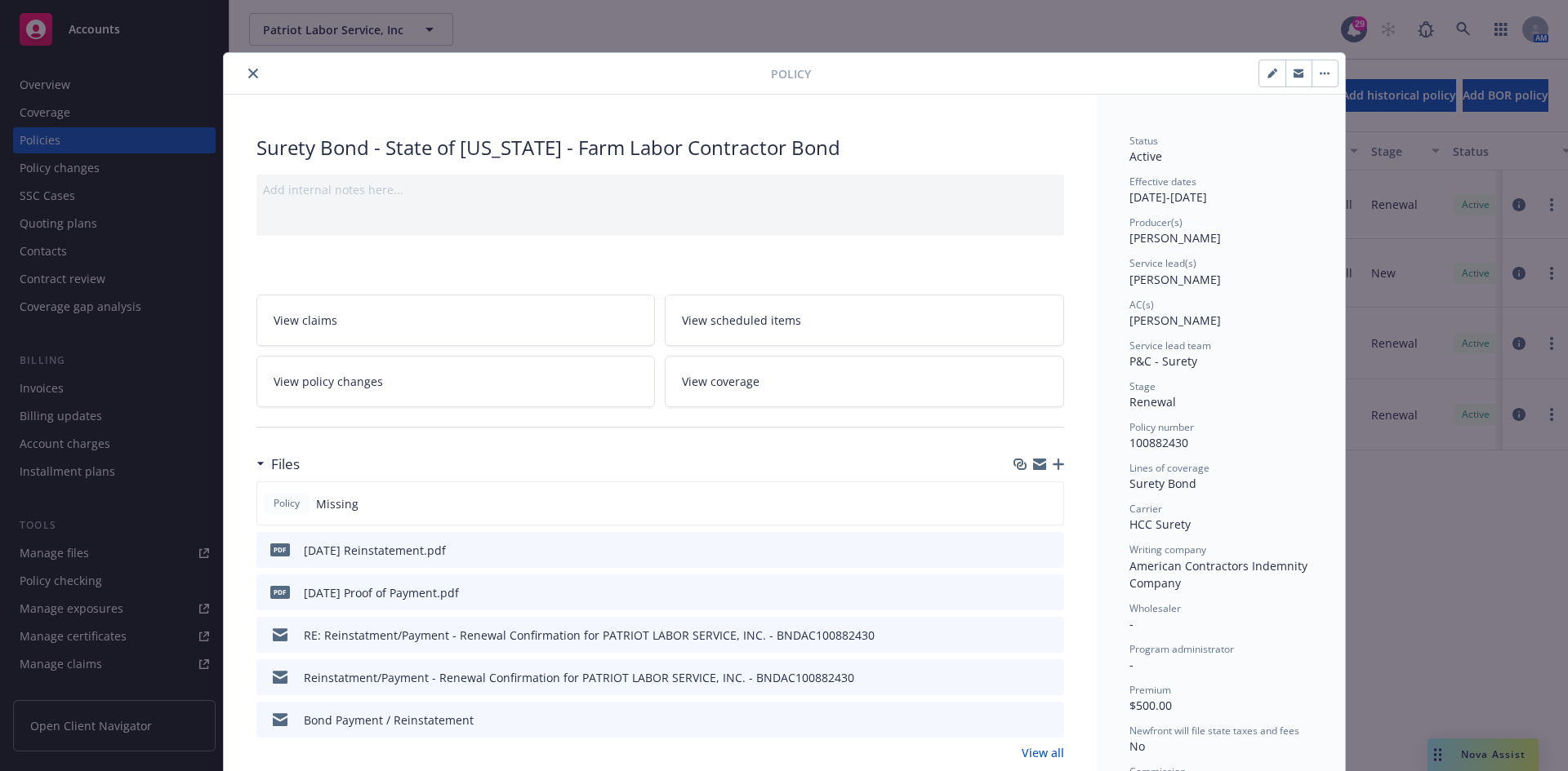
click at [243, 74] on button "close" at bounding box center [253, 74] width 20 height 20
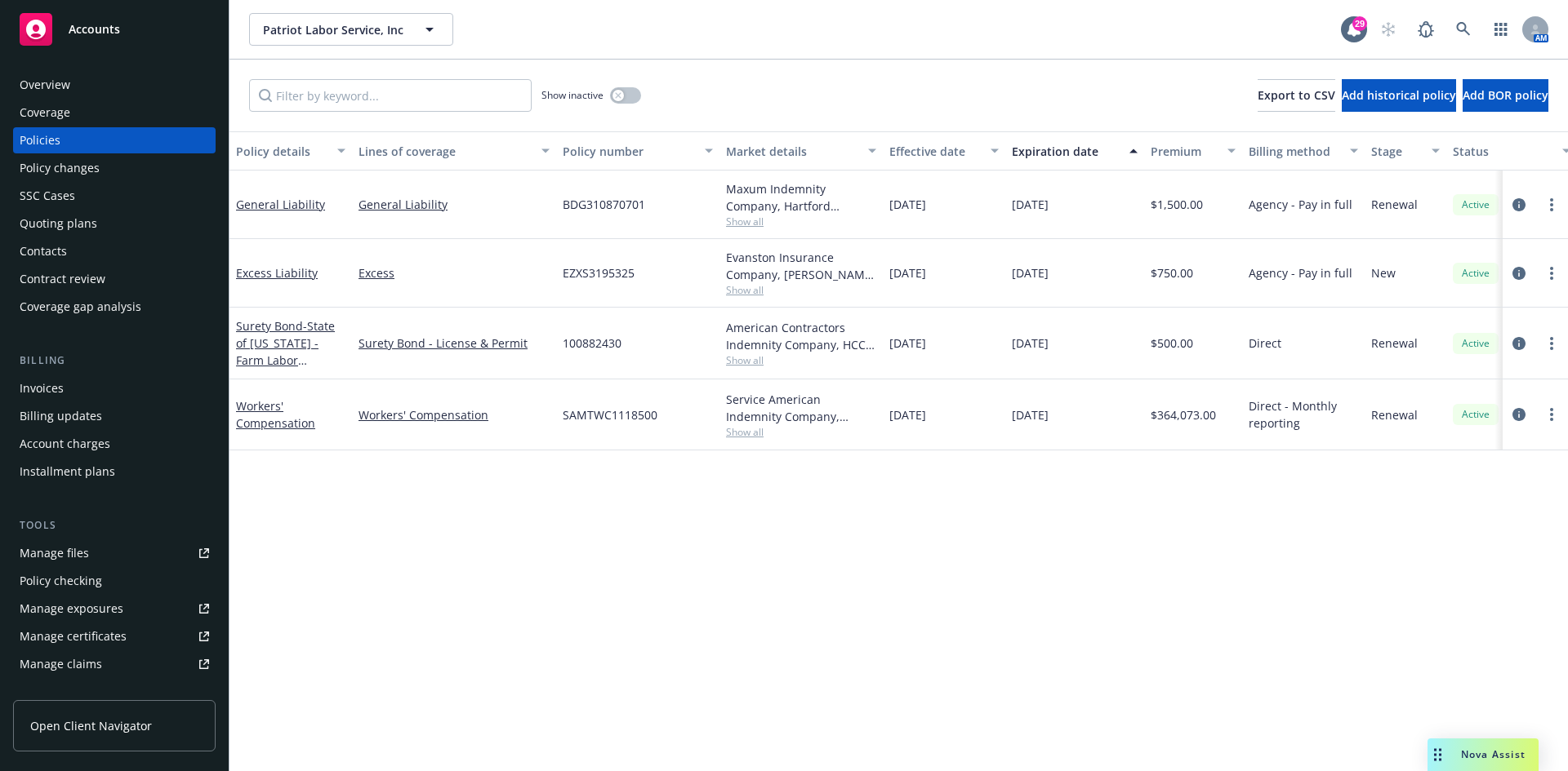
click at [81, 28] on span "Accounts" at bounding box center [94, 29] width 51 height 14
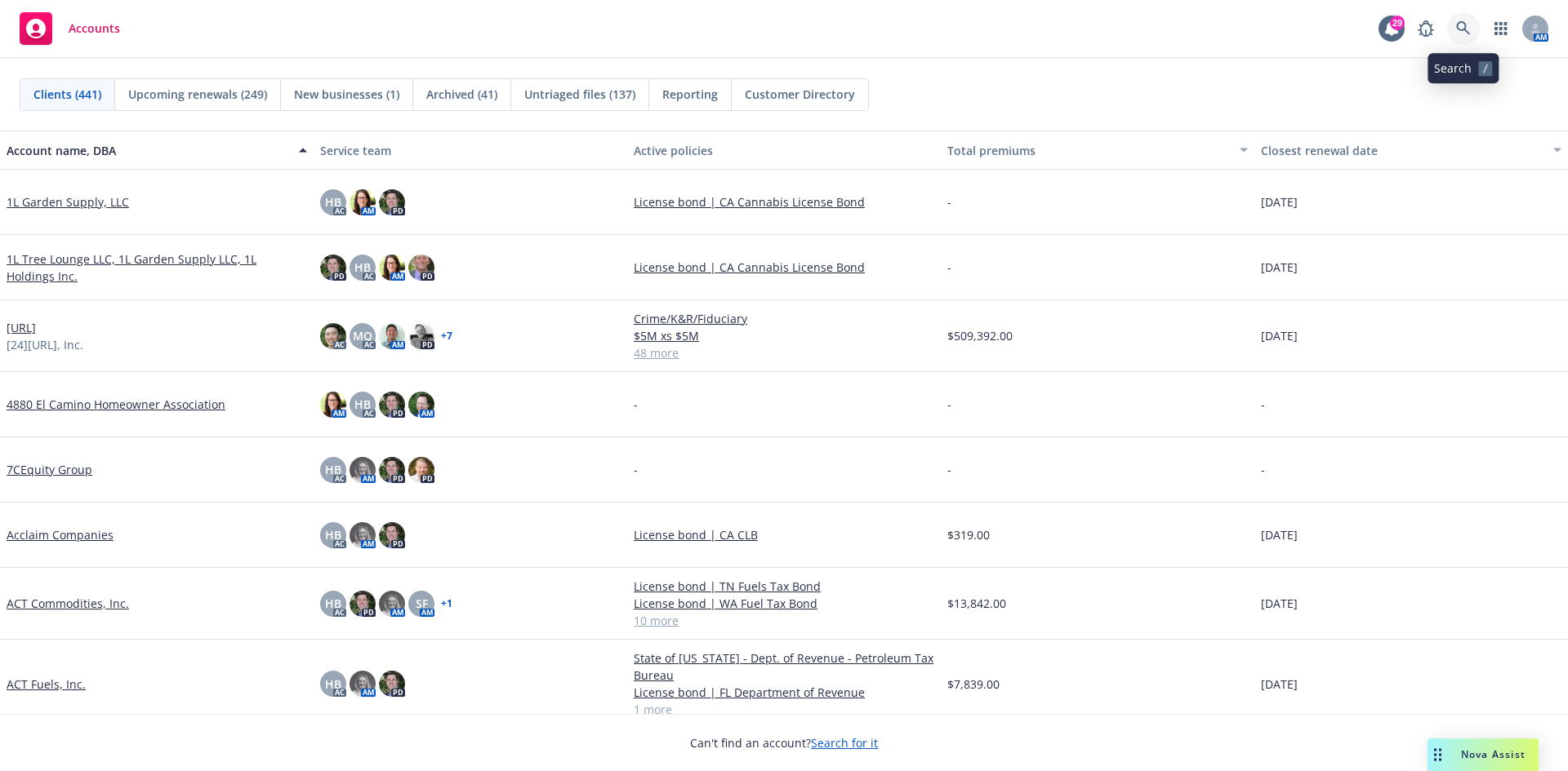
click at [1469, 35] on icon at bounding box center [1463, 29] width 14 height 14
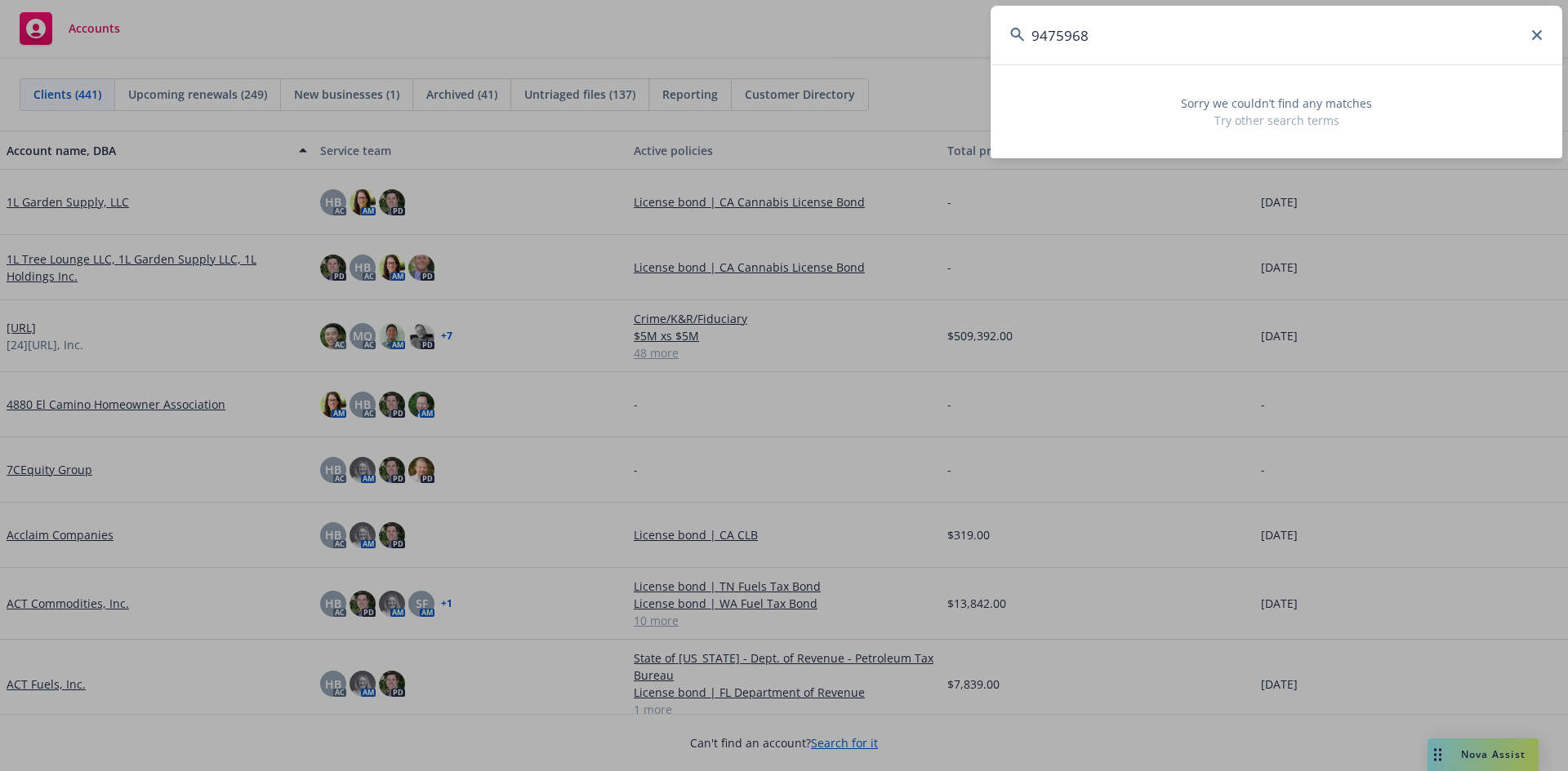
type input "9475968"
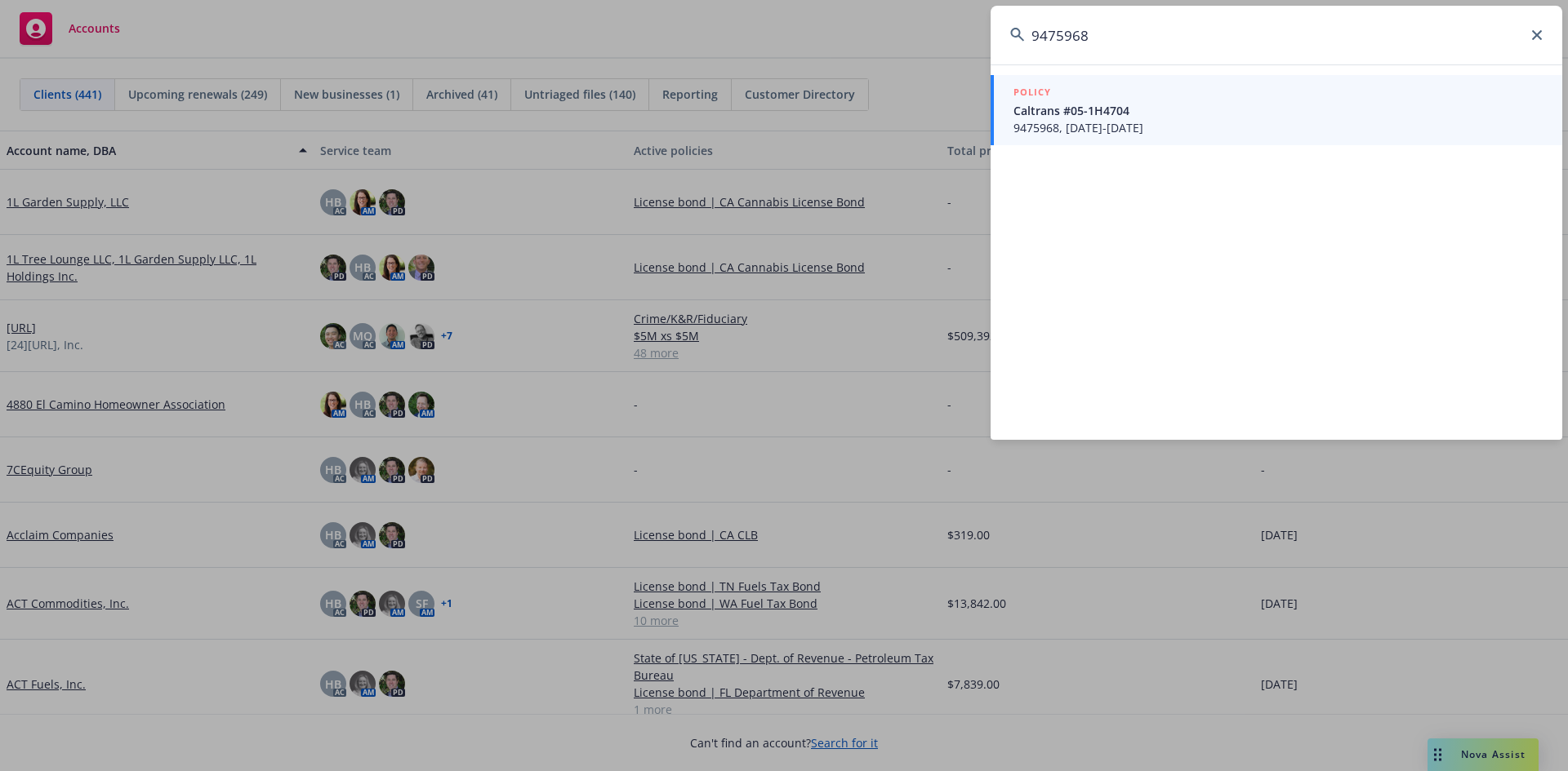
click at [1094, 131] on span "9475968, [DATE]-[DATE]" at bounding box center [1278, 127] width 529 height 17
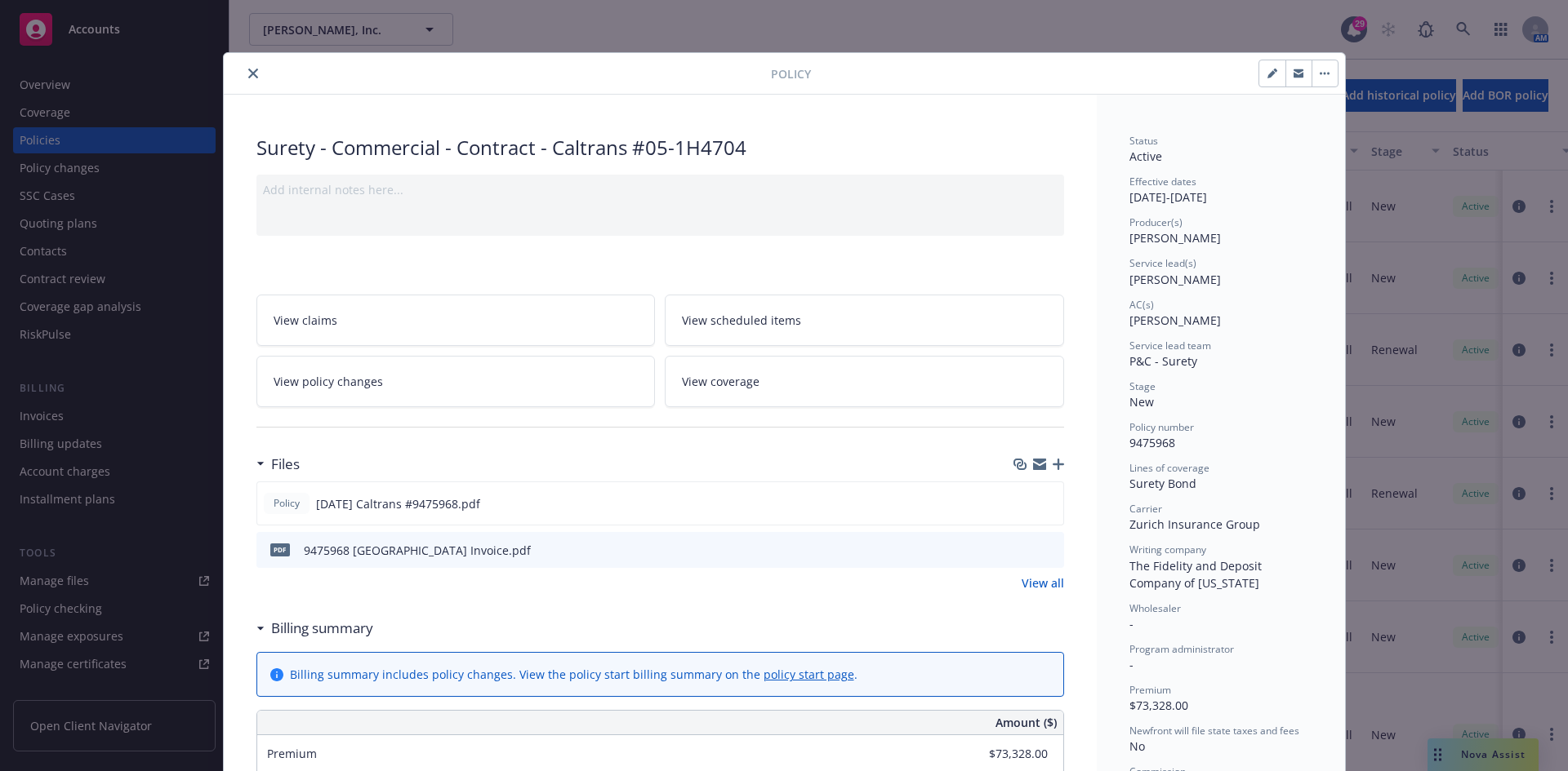
click at [243, 70] on button "close" at bounding box center [253, 74] width 20 height 20
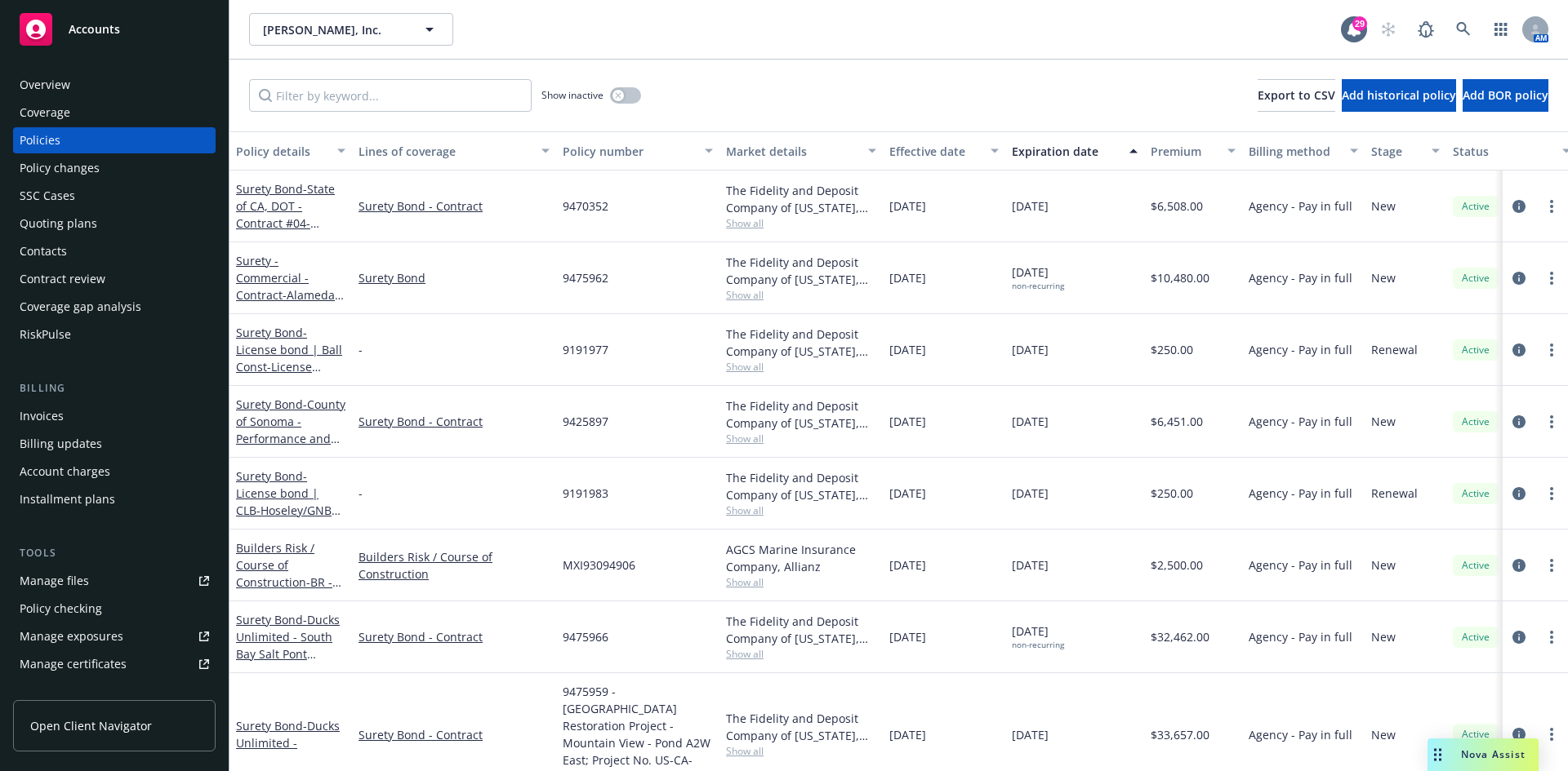
click at [241, 75] on div "Show inactive Export to CSV Add historical policy Add BOR policy" at bounding box center [898, 95] width 1338 height 72
drag, startPoint x: 118, startPoint y: 31, endPoint x: 227, endPoint y: 56, distance: 111.8
click at [118, 32] on span "Accounts" at bounding box center [94, 29] width 51 height 14
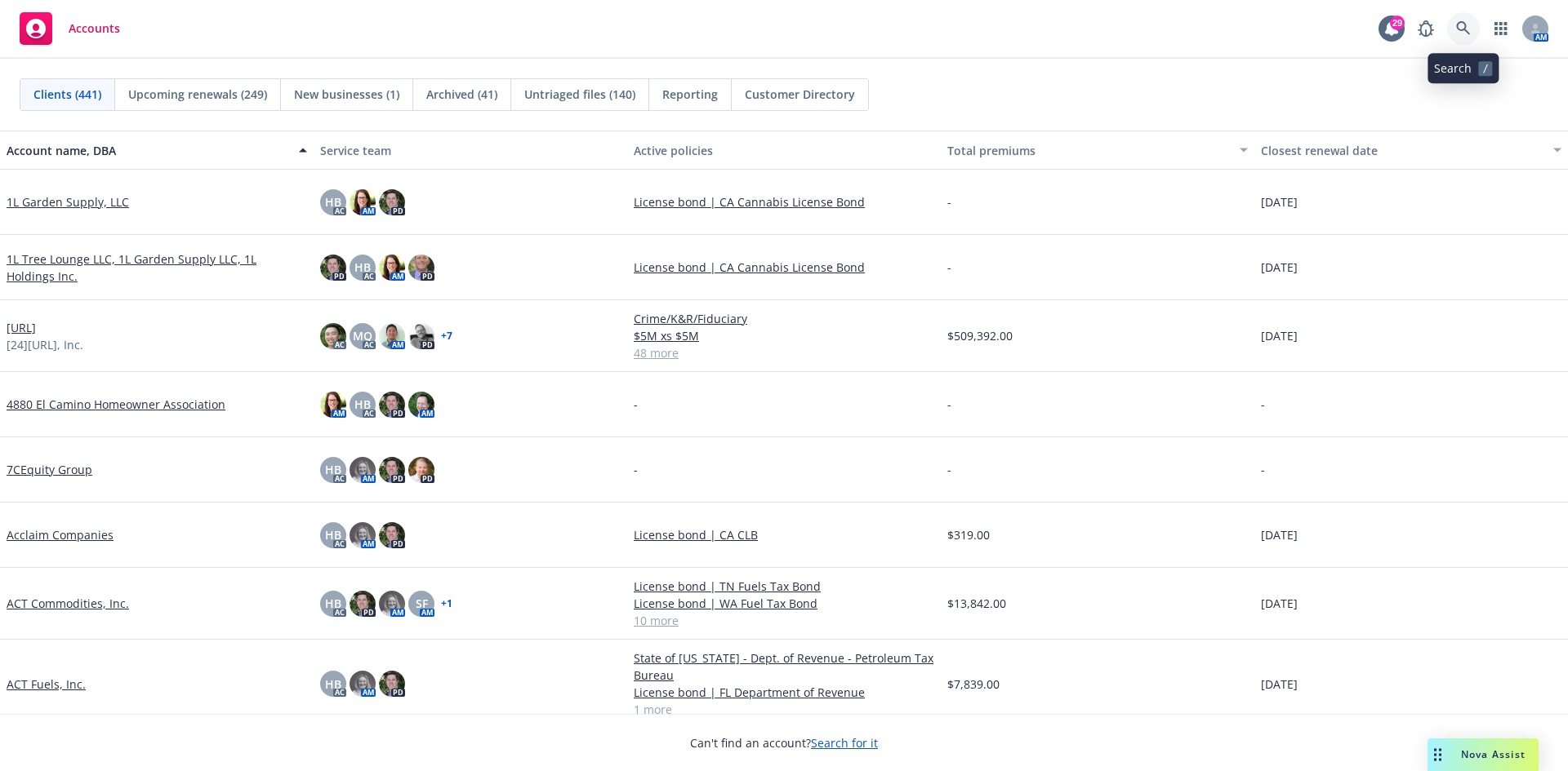
click at [1451, 30] on link at bounding box center [1463, 29] width 32 height 32
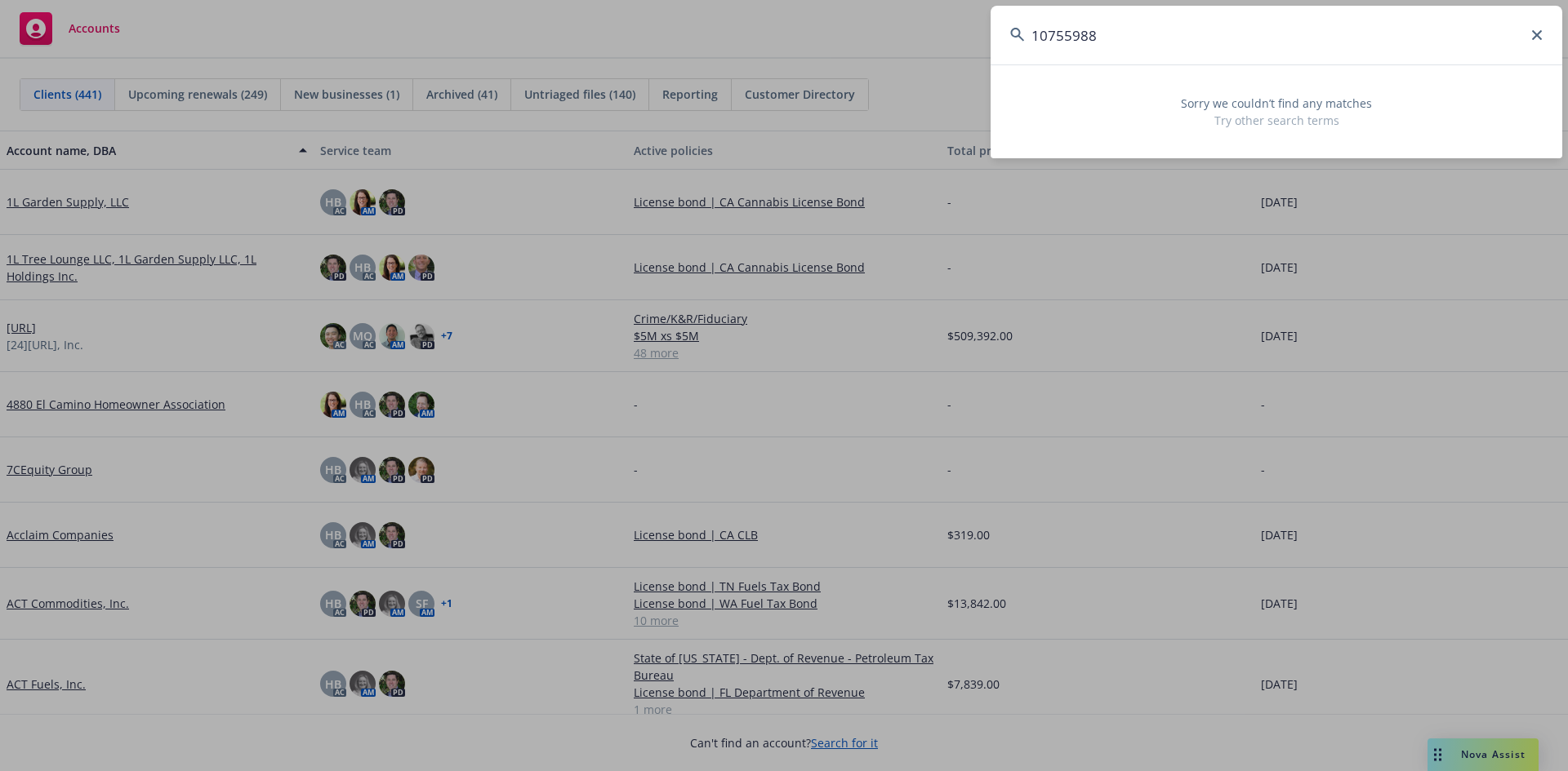
click at [1078, 36] on input "10755988" at bounding box center [1276, 34] width 571 height 59
type input "10755988"
